Goal: Information Seeking & Learning: Learn about a topic

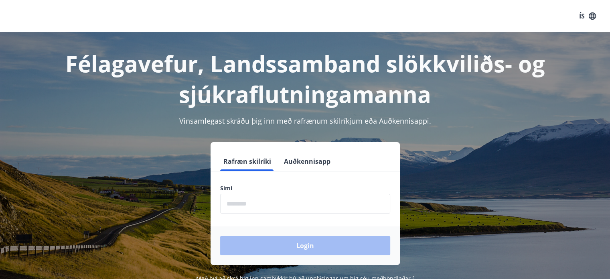
click at [270, 207] on input "phone" at bounding box center [305, 204] width 170 height 20
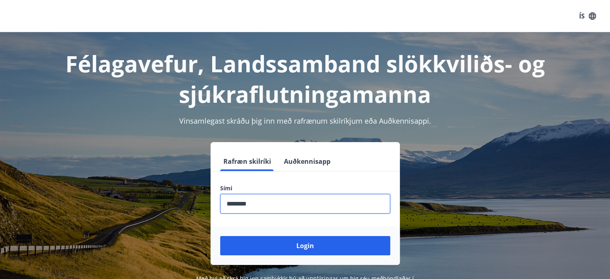
type input "********"
click at [220, 236] on button "Login" at bounding box center [305, 245] width 170 height 19
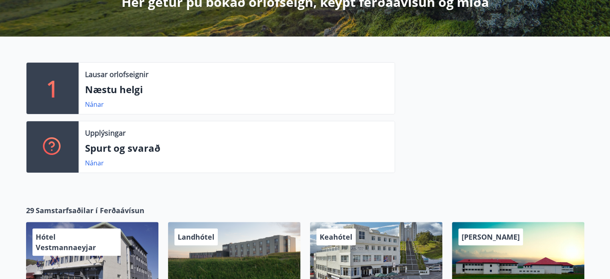
scroll to position [175, 0]
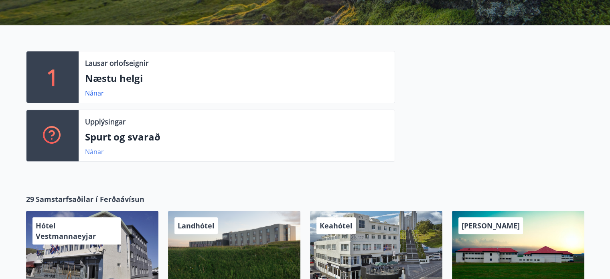
click at [95, 150] on link "Nánar" at bounding box center [94, 151] width 19 height 9
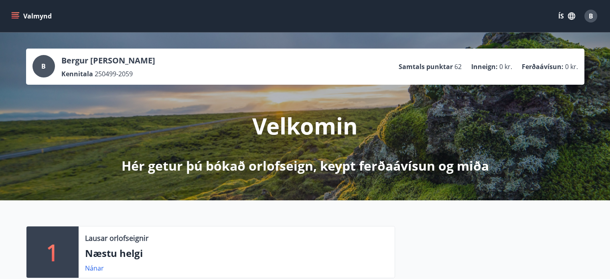
click at [14, 14] on icon "menu" at bounding box center [15, 14] width 7 height 1
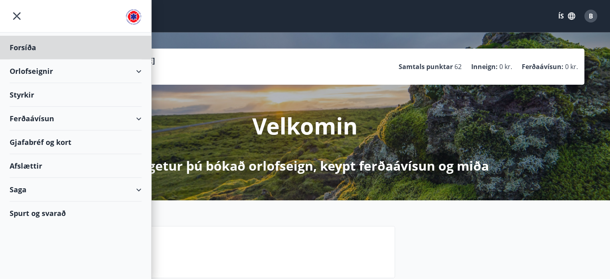
click at [29, 95] on div "Styrkir" at bounding box center [76, 95] width 132 height 24
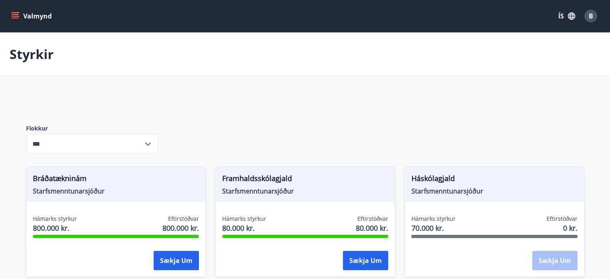
type input "***"
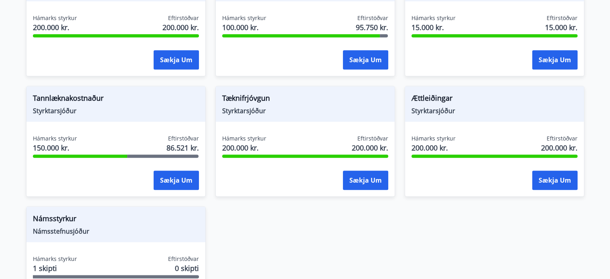
scroll to position [952, 0]
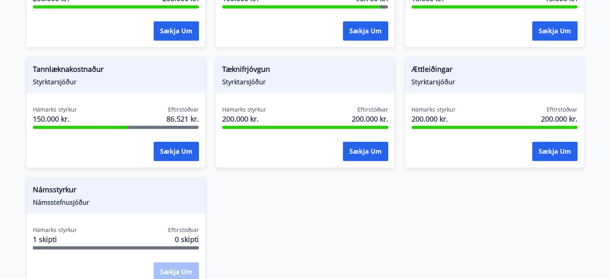
click at [209, 161] on div "Tæknifrjóvgun Styrktarsjóður Hámarks styrkur 200.000 kr. Eftirstöðvar 200.000 k…" at bounding box center [300, 107] width 189 height 120
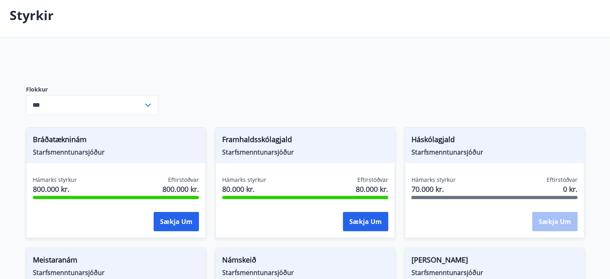
scroll to position [0, 0]
